Goal: Communication & Community: Answer question/provide support

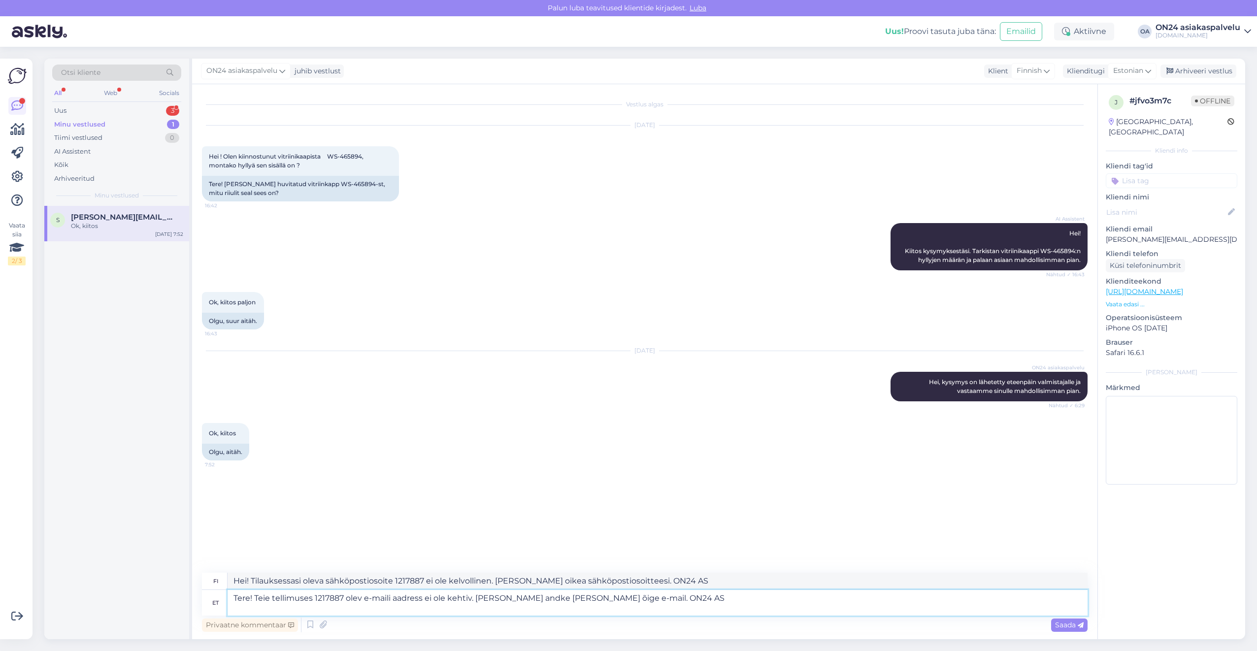
click at [657, 596] on textarea "Tere! Teie tellimuses 1217887 olev e-maili aadress ei ole kehtiv. [PERSON_NAME]…" at bounding box center [658, 603] width 860 height 26
drag, startPoint x: 666, startPoint y: 599, endPoint x: 204, endPoint y: 602, distance: 462.1
click at [204, 602] on div "et Tere! Teie tellimuses 1217887 olev e-maili aadress ei ole kehtiv. [PERSON_NA…" at bounding box center [645, 603] width 886 height 26
type textarea "Täname kirja eest! Paraku antud toode ei ole saadaval. Tarnime ainult [GEOGRAPH…"
drag, startPoint x: 643, startPoint y: 582, endPoint x: 211, endPoint y: 573, distance: 431.6
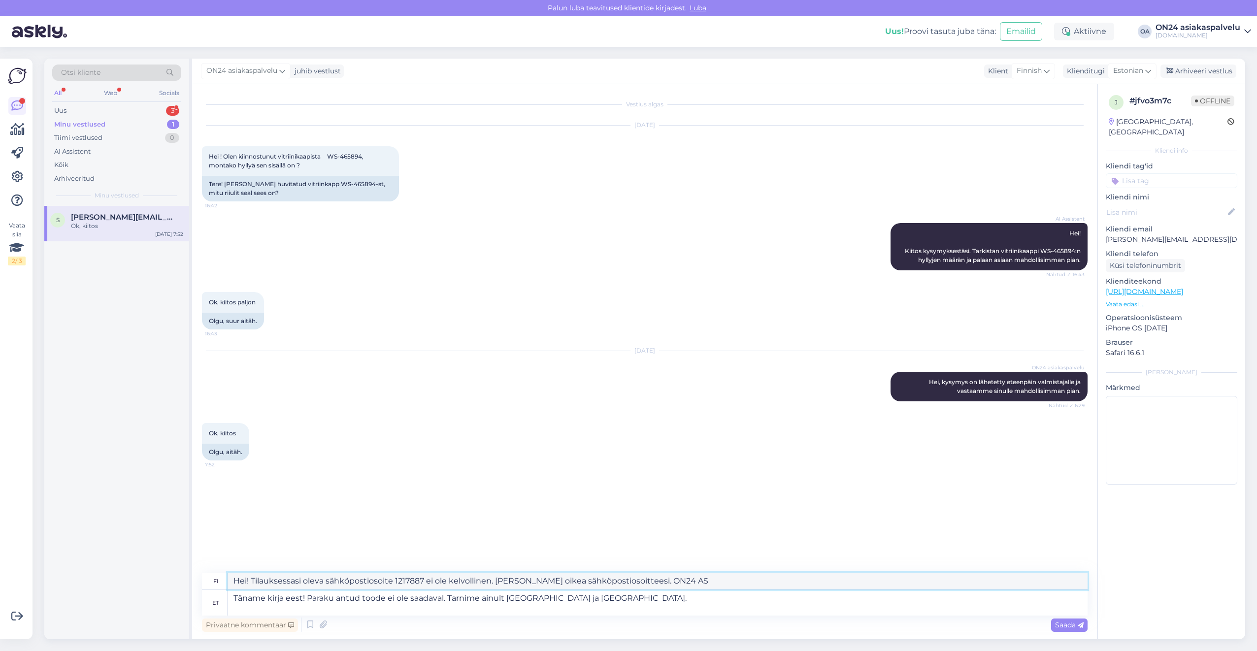
click at [211, 573] on div "fi Kiitos viestistäsi! Valitettavasti tätä tuotetta ei ole saatavilla. Toimitam…" at bounding box center [645, 581] width 886 height 17
type textarea "Kiitos viestistäsi! Valitettavasti tätä tuotetta ei ole saatavilla. Toimitamme …"
click at [1036, 72] on span "Finnish" at bounding box center [1029, 71] width 25 height 11
click at [1011, 93] on input "fin" at bounding box center [1019, 92] width 93 height 15
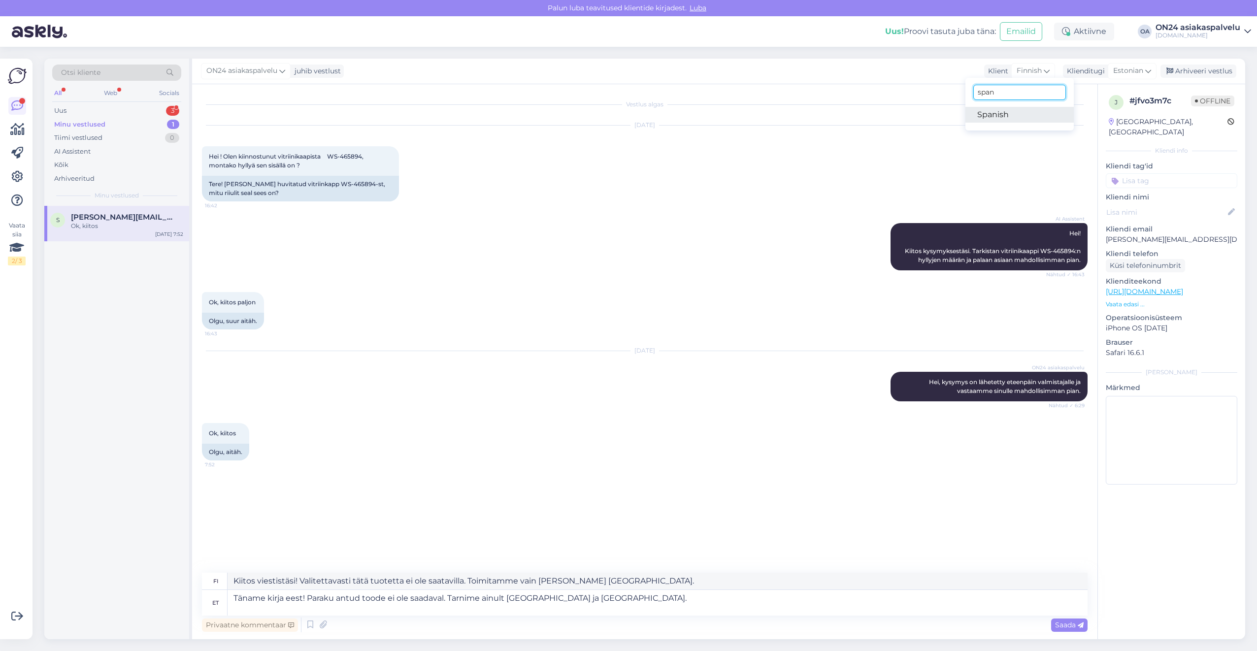
type input "span"
click at [1009, 114] on link "Spanish" at bounding box center [1020, 115] width 108 height 16
click at [232, 602] on textarea "Täname kirja eest! Paraku antud toode ei ole saadaval. Tarnime ainult [GEOGRAPH…" at bounding box center [658, 603] width 860 height 26
type textarea "Tere! Täname kirja eest! Paraku antud toode ei ole saadaval. Tarnime ainult [GE…"
drag, startPoint x: 261, startPoint y: 581, endPoint x: 746, endPoint y: 589, distance: 484.8
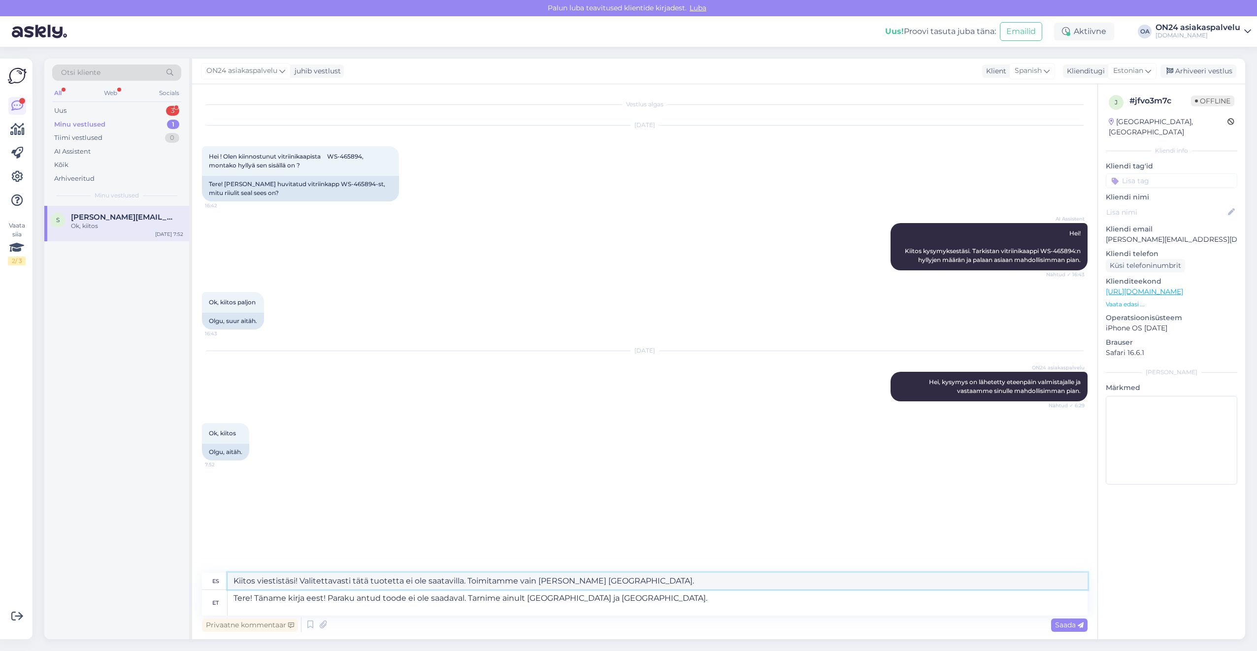
click at [746, 589] on textarea "¡Hola! ¡Gracias por tu mensaje! Lamentablemente, este producto no está disponib…" at bounding box center [658, 581] width 860 height 17
type textarea "¡Hola! ¡Gracias por tu mensaje! Lamentablemente, este producto no está disponib…"
click at [586, 595] on textarea "Tere! Täname kirja eest! Paraku antud toode ei ole saadaval. Tarnime ainult [GE…" at bounding box center [658, 603] width 860 height 26
click at [603, 597] on textarea "Tere! Täname kirja eest! Paraku antud toode ei ole saadaval. Tarnime ainult [GE…" at bounding box center [658, 603] width 860 height 26
drag, startPoint x: 608, startPoint y: 597, endPoint x: 182, endPoint y: 581, distance: 425.9
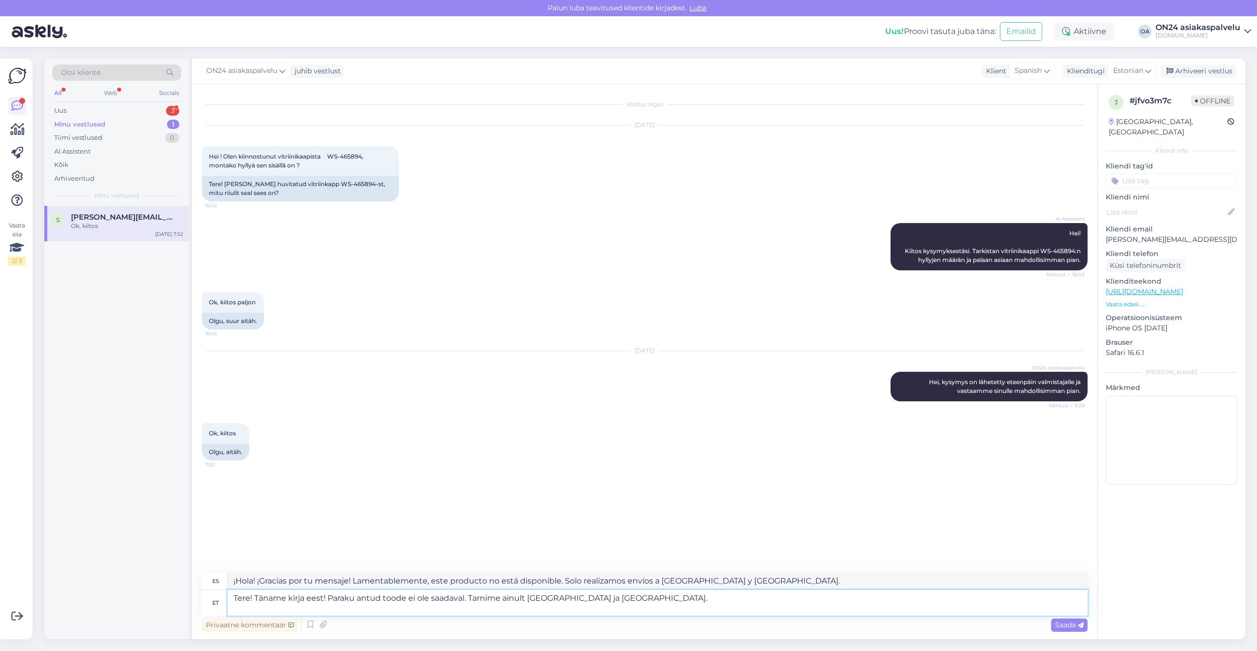
click at [184, 581] on div "Otsi kliente All Web Socials Uus 3 Minu vestlused 1 Tiimi vestlused 0 AI Assist…" at bounding box center [644, 349] width 1201 height 581
type textarea "Täname kirja eest! Paraku tootjal ei ole edastada kokkupaneku juhendit."
click at [1027, 72] on span "Spanish" at bounding box center [1028, 71] width 27 height 11
click at [998, 94] on input "span" at bounding box center [1018, 92] width 93 height 15
click at [998, 93] on input "span" at bounding box center [1018, 92] width 93 height 15
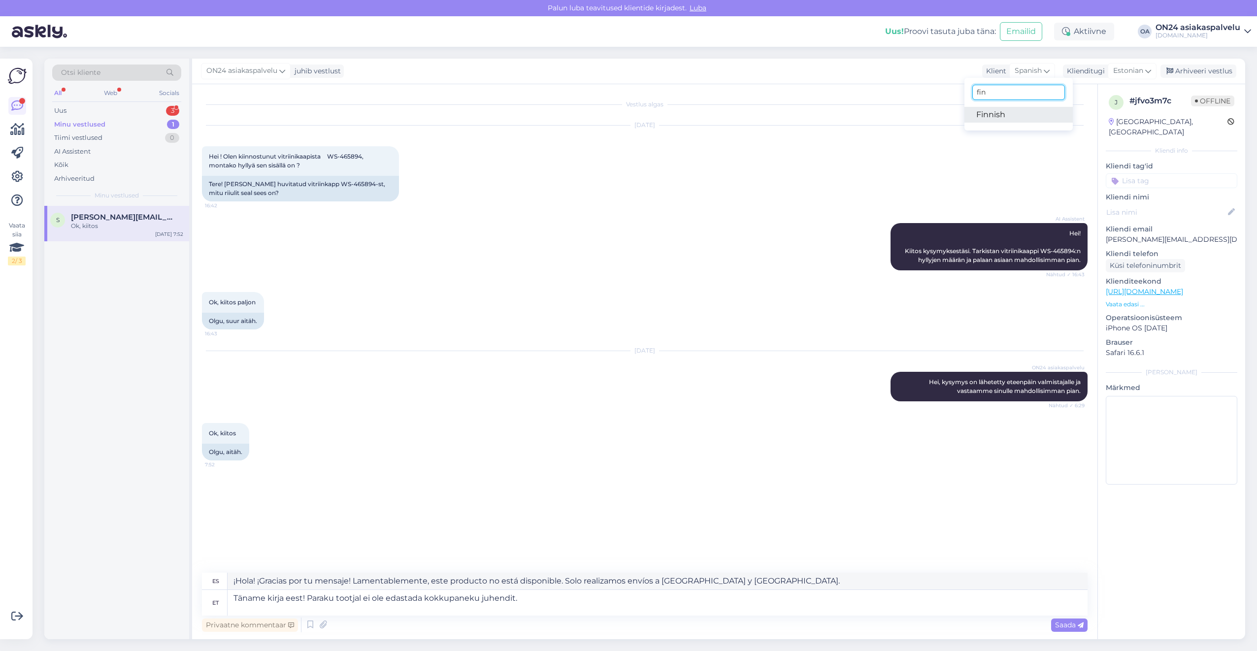
type input "fin"
click at [1004, 115] on link "Finnish" at bounding box center [1019, 115] width 108 height 16
click at [564, 580] on textarea "Kiitos kirjeestäsi! Valmistajalla ei valitettavasti ole kokoamisohjeita annetta…" at bounding box center [658, 581] width 860 height 17
drag, startPoint x: 580, startPoint y: 578, endPoint x: 172, endPoint y: 578, distance: 408.4
click at [172, 578] on div "Otsi kliente All Web Socials Uus 3 Minu vestlused 1 Tiimi vestlused 0 AI Assist…" at bounding box center [644, 349] width 1201 height 581
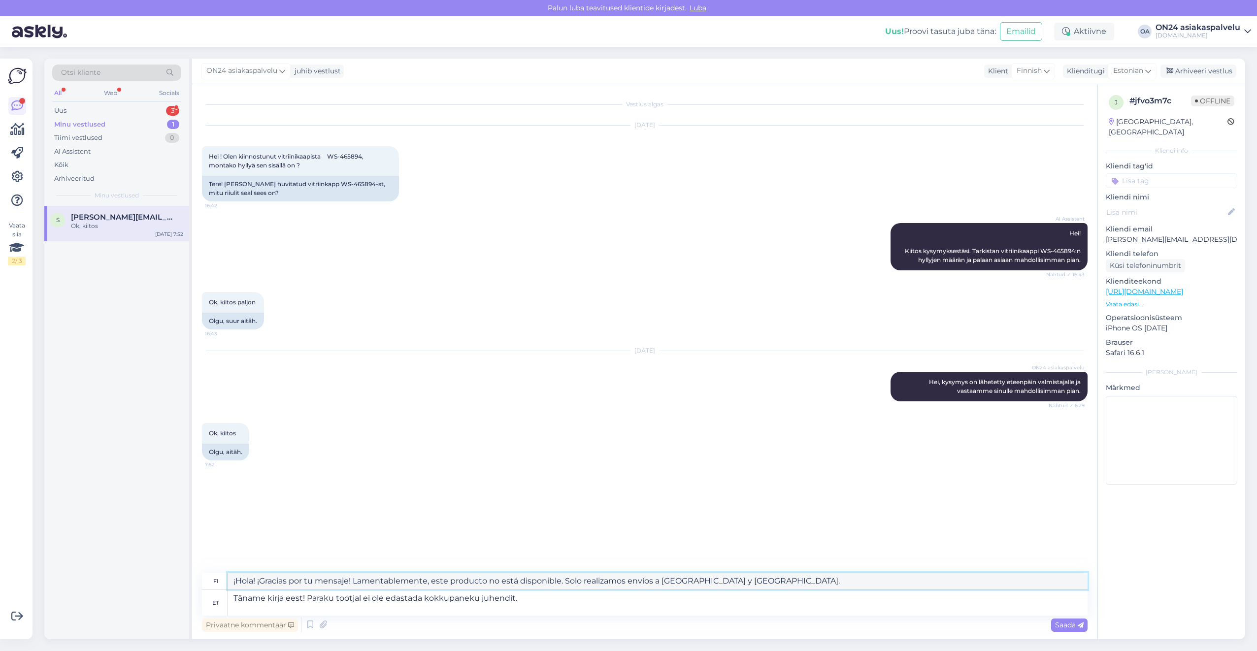
type textarea "Kiitos kirjeestäsi! Valmistajalla ei valitettavasti ole kokoamisohjeita annetta…"
